Goal: Task Accomplishment & Management: Use online tool/utility

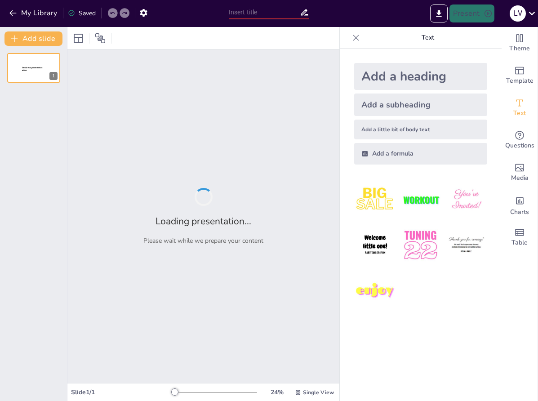
type input "Imported Presentation.pptx"
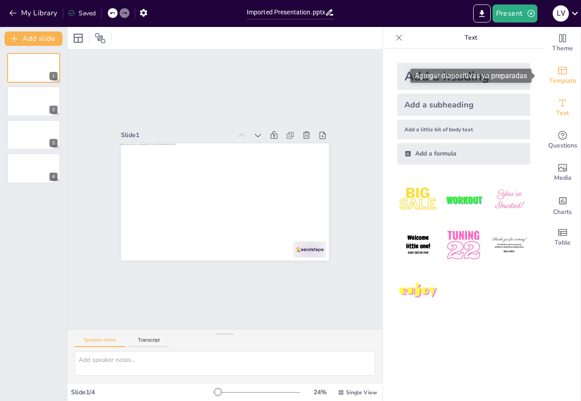
click at [519, 78] on span "Template" at bounding box center [562, 81] width 27 height 10
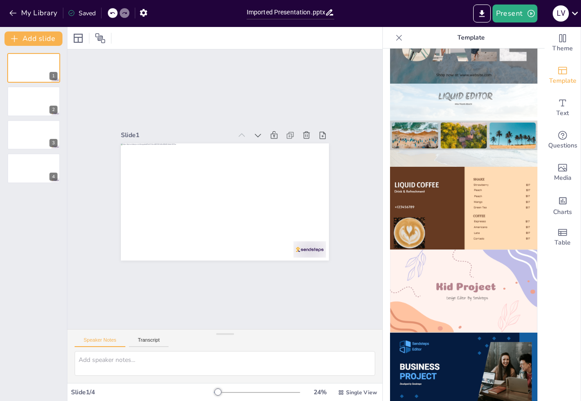
scroll to position [494, 0]
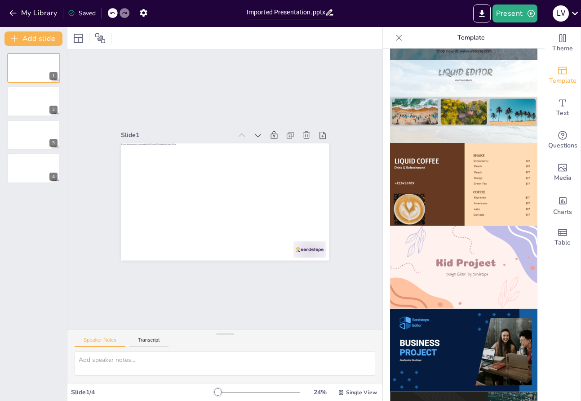
click at [474, 227] on img at bounding box center [463, 267] width 147 height 83
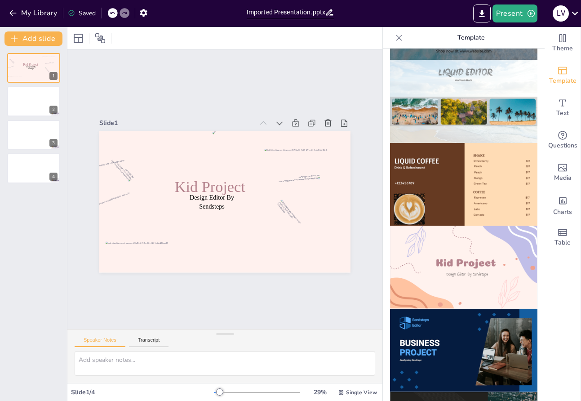
click at [92, 79] on div "Slide 1 Design Editor By Sendsteps Kid Project Slide 2 Slide 3 Slide 4" at bounding box center [225, 189] width 386 height 363
click at [22, 103] on div at bounding box center [34, 101] width 54 height 31
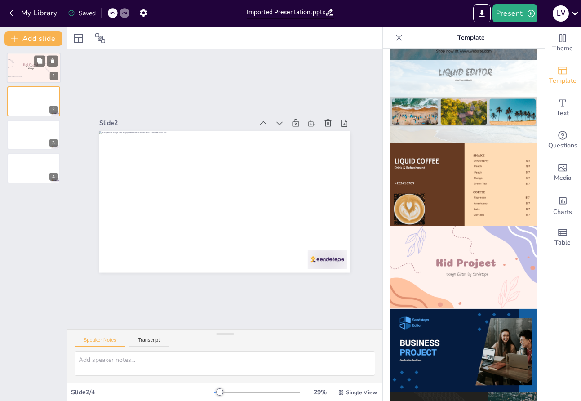
click at [22, 71] on div at bounding box center [9, 78] width 39 height 33
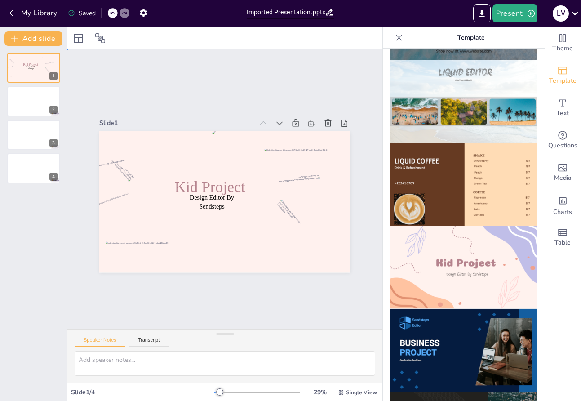
click at [111, 75] on div "Slide 1 Design Editor By Sendsteps Kid Project Slide 2 Slide 3 Slide 4" at bounding box center [224, 188] width 419 height 411
click at [77, 42] on icon at bounding box center [78, 38] width 9 height 9
click at [115, 15] on icon at bounding box center [112, 12] width 5 height 5
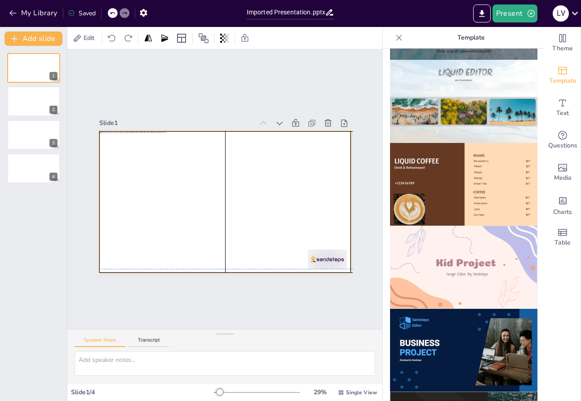
click at [269, 156] on div at bounding box center [213, 183] width 231 height 287
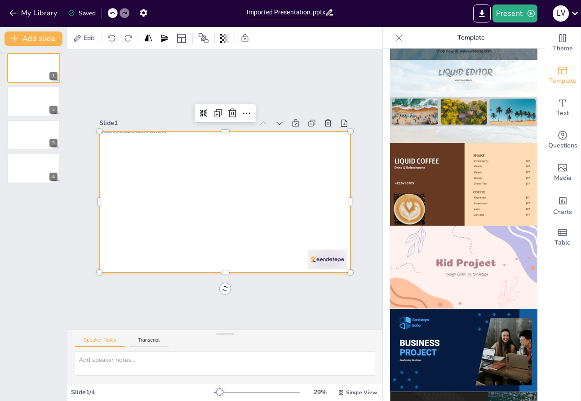
click at [305, 152] on div at bounding box center [224, 176] width 251 height 141
click at [290, 182] on div at bounding box center [216, 198] width 281 height 273
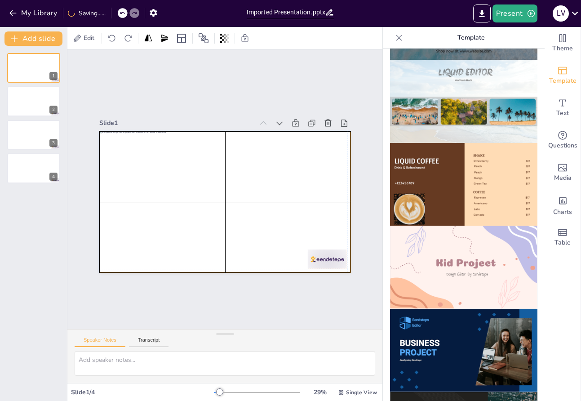
click at [284, 176] on div at bounding box center [212, 186] width 191 height 275
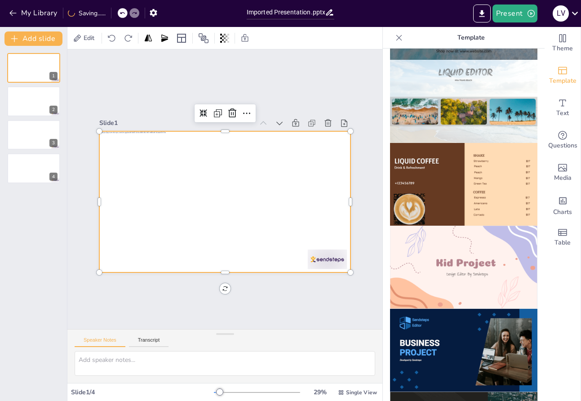
click at [234, 192] on div at bounding box center [213, 194] width 231 height 287
click at [209, 201] on div at bounding box center [214, 183] width 248 height 288
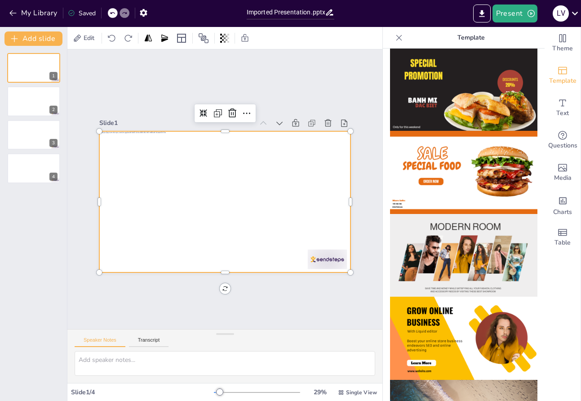
scroll to position [0, 0]
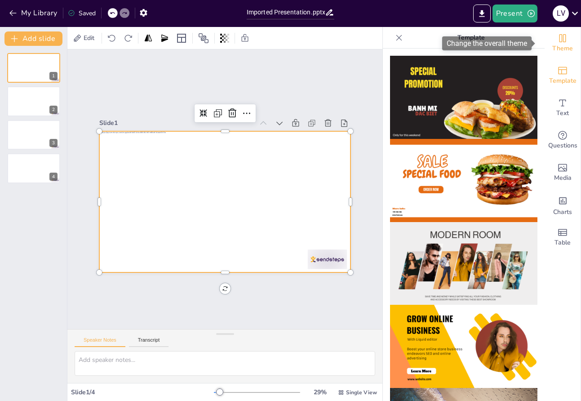
click at [519, 45] on span "Theme" at bounding box center [562, 49] width 21 height 10
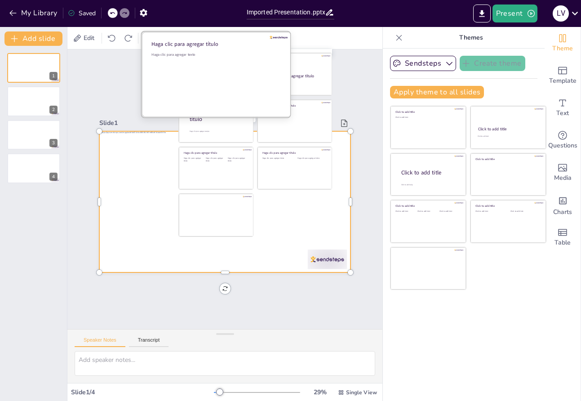
click at [148, 94] on div at bounding box center [217, 73] width 151 height 85
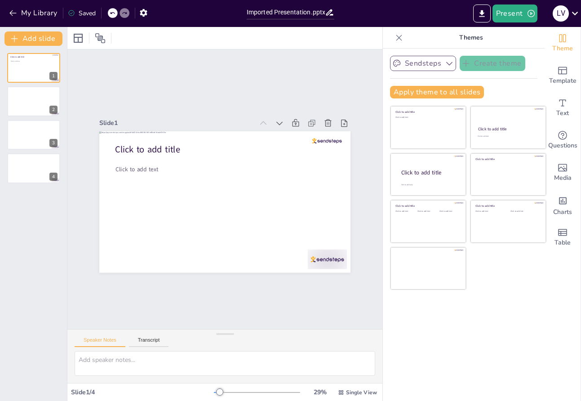
click at [445, 61] on icon "button" at bounding box center [449, 63] width 9 height 9
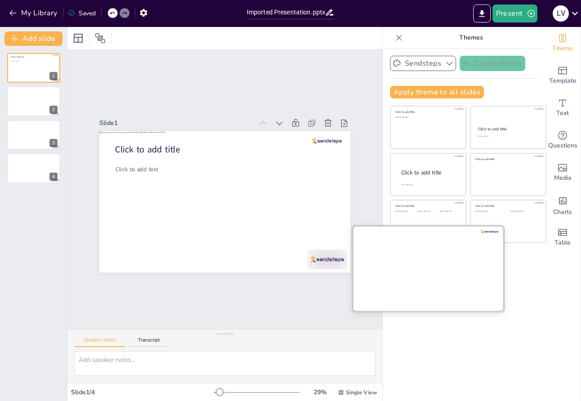
click at [431, 268] on div at bounding box center [428, 268] width 151 height 85
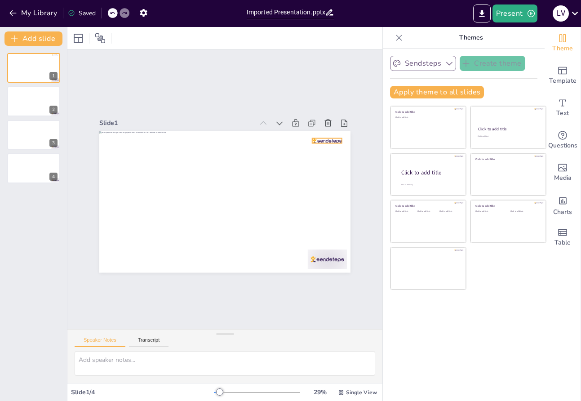
click at [329, 138] on div at bounding box center [327, 140] width 30 height 5
click at [446, 62] on icon "button" at bounding box center [449, 64] width 6 height 4
click at [331, 68] on div "Slide 1 Slide 2 Slide 3 Slide 4" at bounding box center [224, 188] width 401 height 383
click at [395, 39] on icon at bounding box center [399, 37] width 9 height 9
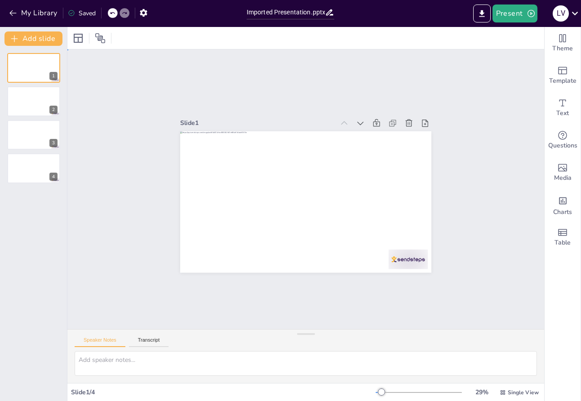
click at [273, 87] on div "Slide 1 Slide 2 Slide 3 Slide 4" at bounding box center [305, 190] width 527 height 542
click at [519, 175] on span "Media" at bounding box center [563, 178] width 18 height 10
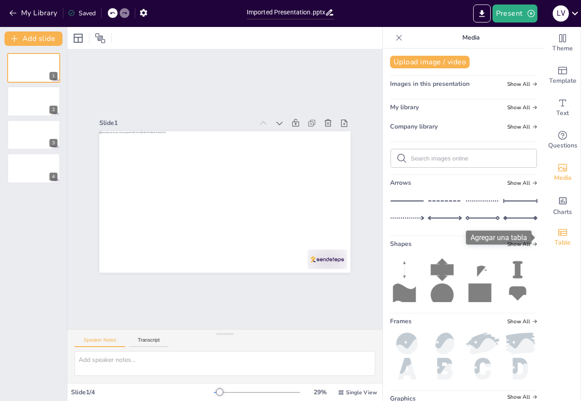
click at [519, 236] on icon "Add a table" at bounding box center [562, 232] width 9 height 7
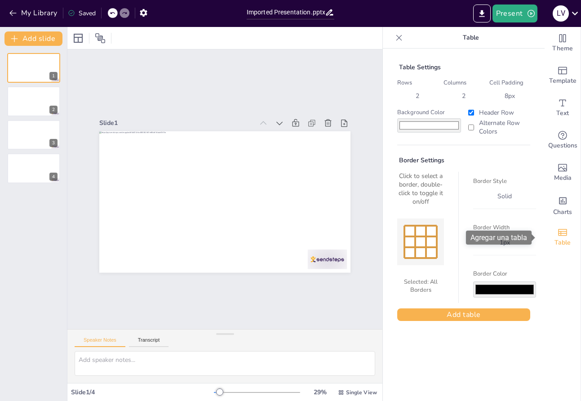
click at [519, 236] on icon "Add a table" at bounding box center [562, 232] width 9 height 7
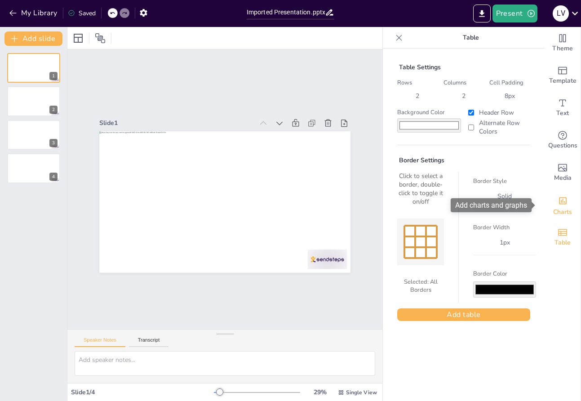
click at [519, 208] on span "Charts" at bounding box center [562, 212] width 19 height 10
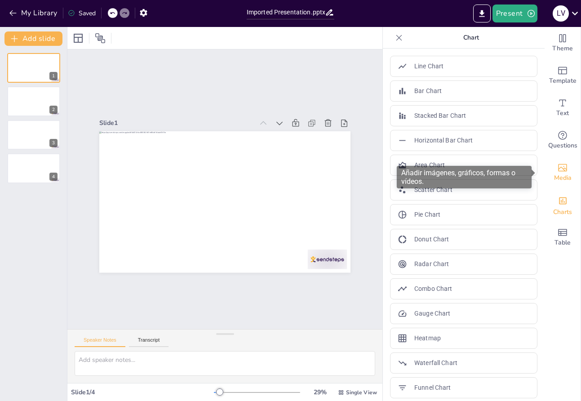
click at [519, 178] on span "Media" at bounding box center [563, 178] width 18 height 10
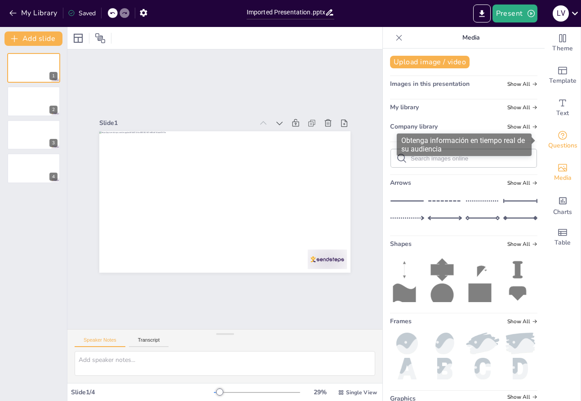
click at [519, 145] on span "Questions" at bounding box center [562, 146] width 29 height 10
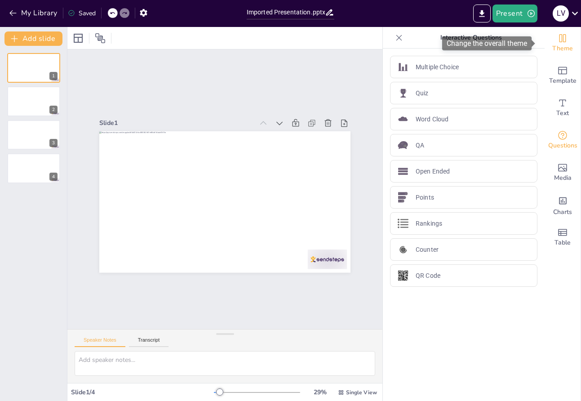
click at [519, 44] on span "Theme" at bounding box center [562, 49] width 21 height 10
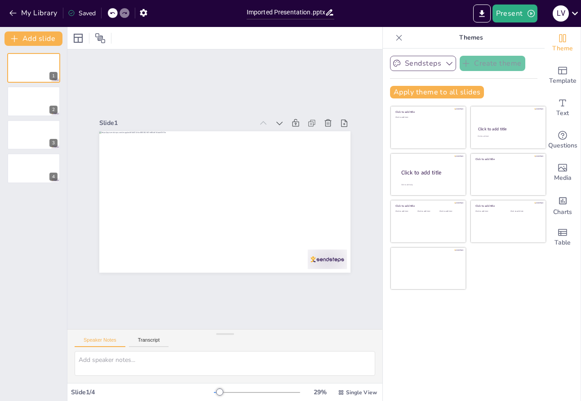
click at [445, 61] on icon "button" at bounding box center [449, 63] width 9 height 9
click at [397, 93] on div at bounding box center [400, 92] width 7 height 7
click at [433, 63] on button "Sendsteps" at bounding box center [423, 63] width 66 height 15
click at [199, 41] on div at bounding box center [224, 38] width 315 height 22
click at [164, 106] on div "Slide 1 Slide 2 Slide 3 Slide 4" at bounding box center [225, 189] width 290 height 236
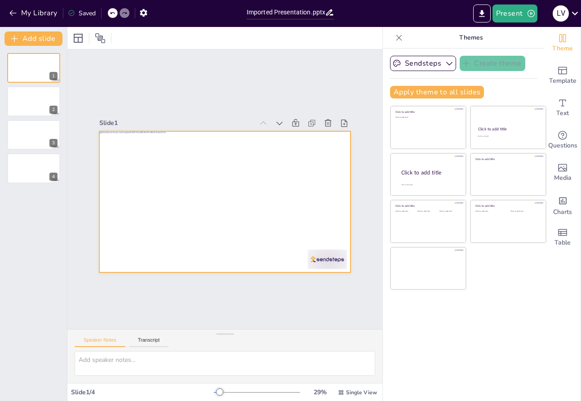
click at [115, 152] on div at bounding box center [215, 197] width 273 height 281
click at [215, 318] on icon at bounding box center [208, 324] width 13 height 13
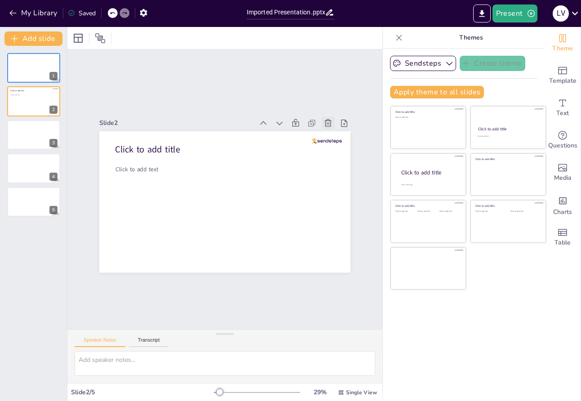
click at [333, 227] on icon at bounding box center [339, 233] width 13 height 13
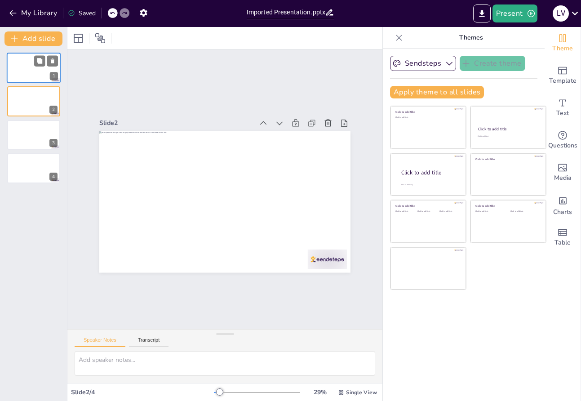
click at [27, 70] on div at bounding box center [34, 68] width 54 height 31
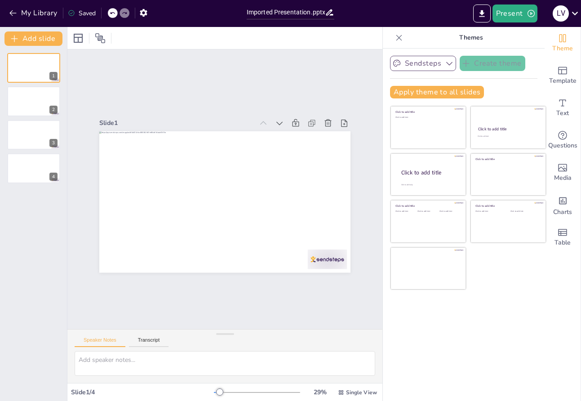
click at [414, 58] on button "Sendsteps" at bounding box center [423, 63] width 66 height 15
click at [519, 76] on span "Template" at bounding box center [562, 81] width 27 height 10
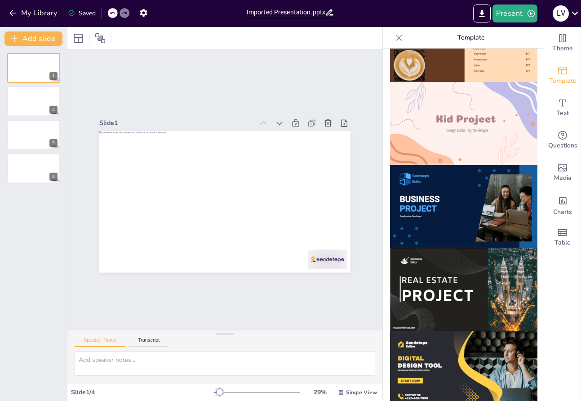
scroll to position [674, 0]
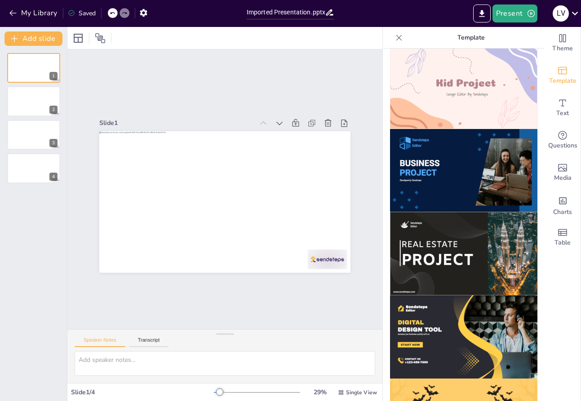
click at [458, 63] on img at bounding box center [463, 87] width 147 height 83
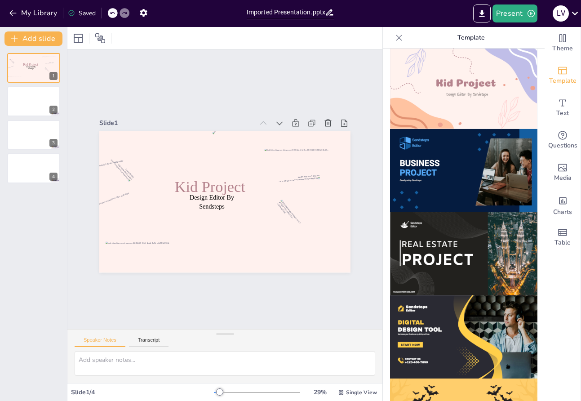
click at [458, 63] on img at bounding box center [463, 87] width 147 height 83
drag, startPoint x: 458, startPoint y: 63, endPoint x: 437, endPoint y: 81, distance: 27.4
click at [437, 81] on img at bounding box center [463, 87] width 147 height 83
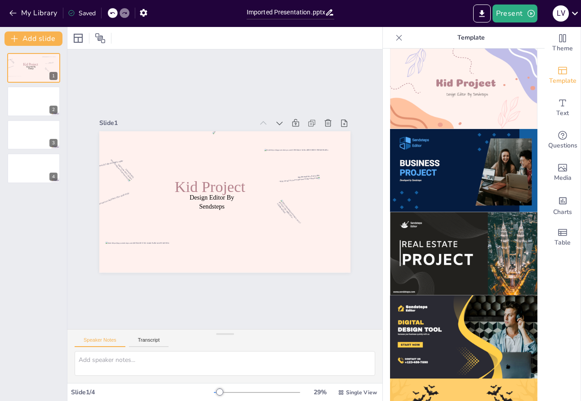
click at [437, 81] on img at bounding box center [463, 87] width 147 height 83
click at [316, 81] on div "Slide 1 Design Editor By Sendsteps Kid Project Slide 2 Slide 3 Slide 4" at bounding box center [225, 189] width 386 height 363
click at [295, 155] on div at bounding box center [261, 119] width 70 height 71
click at [209, 159] on div at bounding box center [241, 137] width 64 height 75
click at [76, 39] on div at bounding box center [78, 38] width 11 height 11
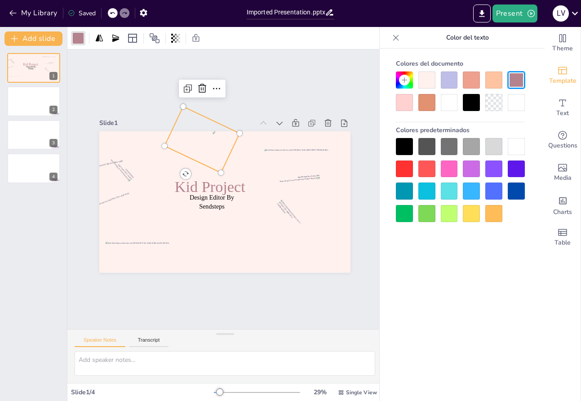
click at [112, 12] on icon at bounding box center [112, 12] width 5 height 5
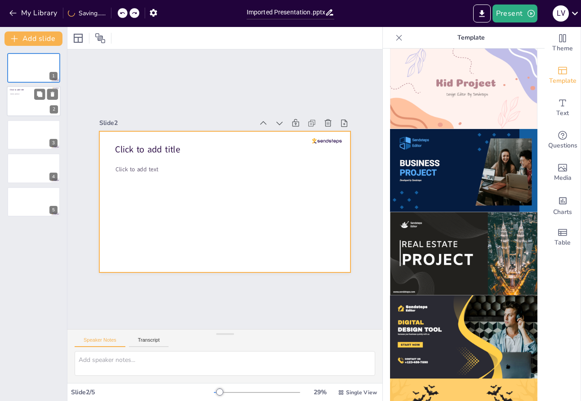
click at [21, 99] on div at bounding box center [34, 101] width 54 height 31
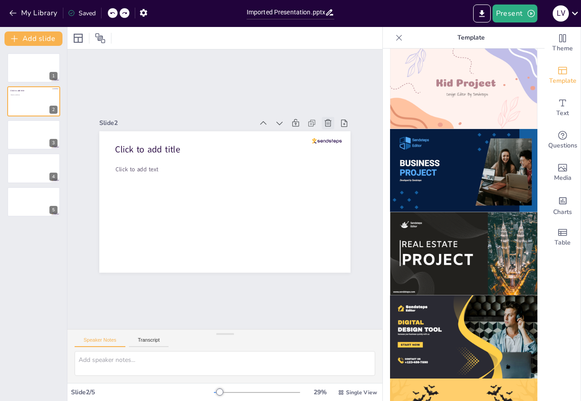
click at [116, 227] on icon at bounding box center [110, 232] width 11 height 11
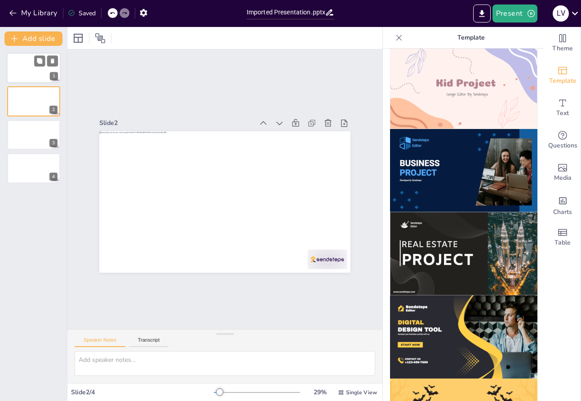
click at [34, 75] on div at bounding box center [34, 68] width 54 height 31
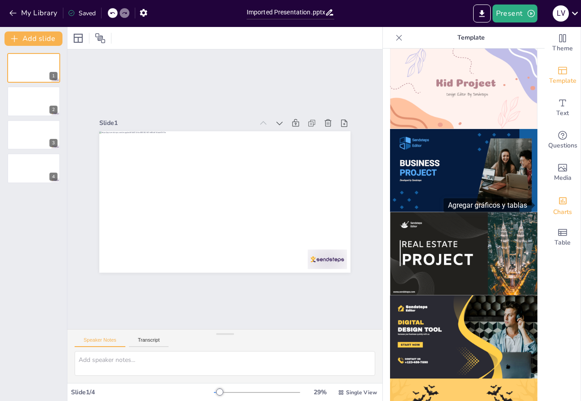
click at [519, 194] on div "Add charts and graphs" at bounding box center [562, 200] width 9 height 14
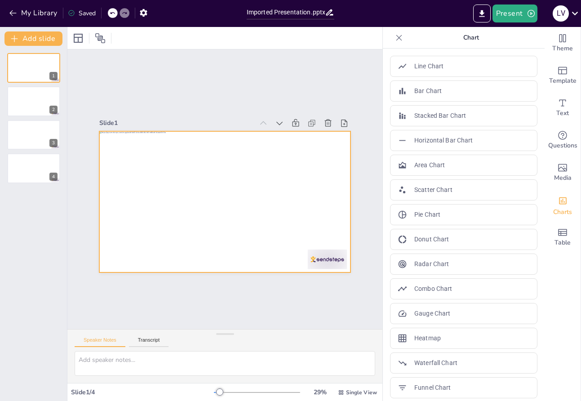
click at [329, 139] on div at bounding box center [213, 194] width 231 height 287
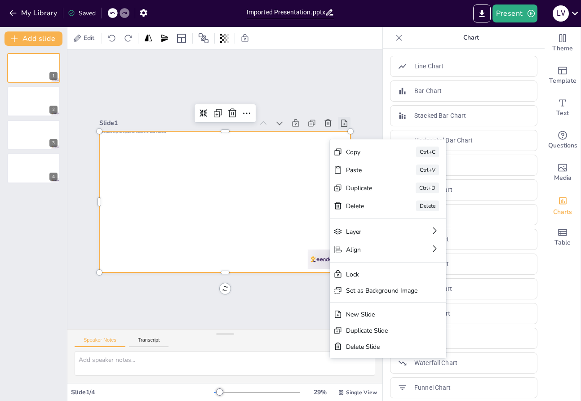
click at [342, 240] on icon at bounding box center [348, 246] width 13 height 13
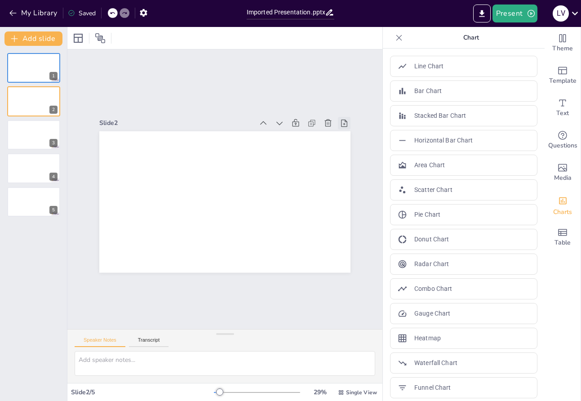
click at [330, 276] on icon at bounding box center [324, 281] width 11 height 11
